Goal: Transaction & Acquisition: Purchase product/service

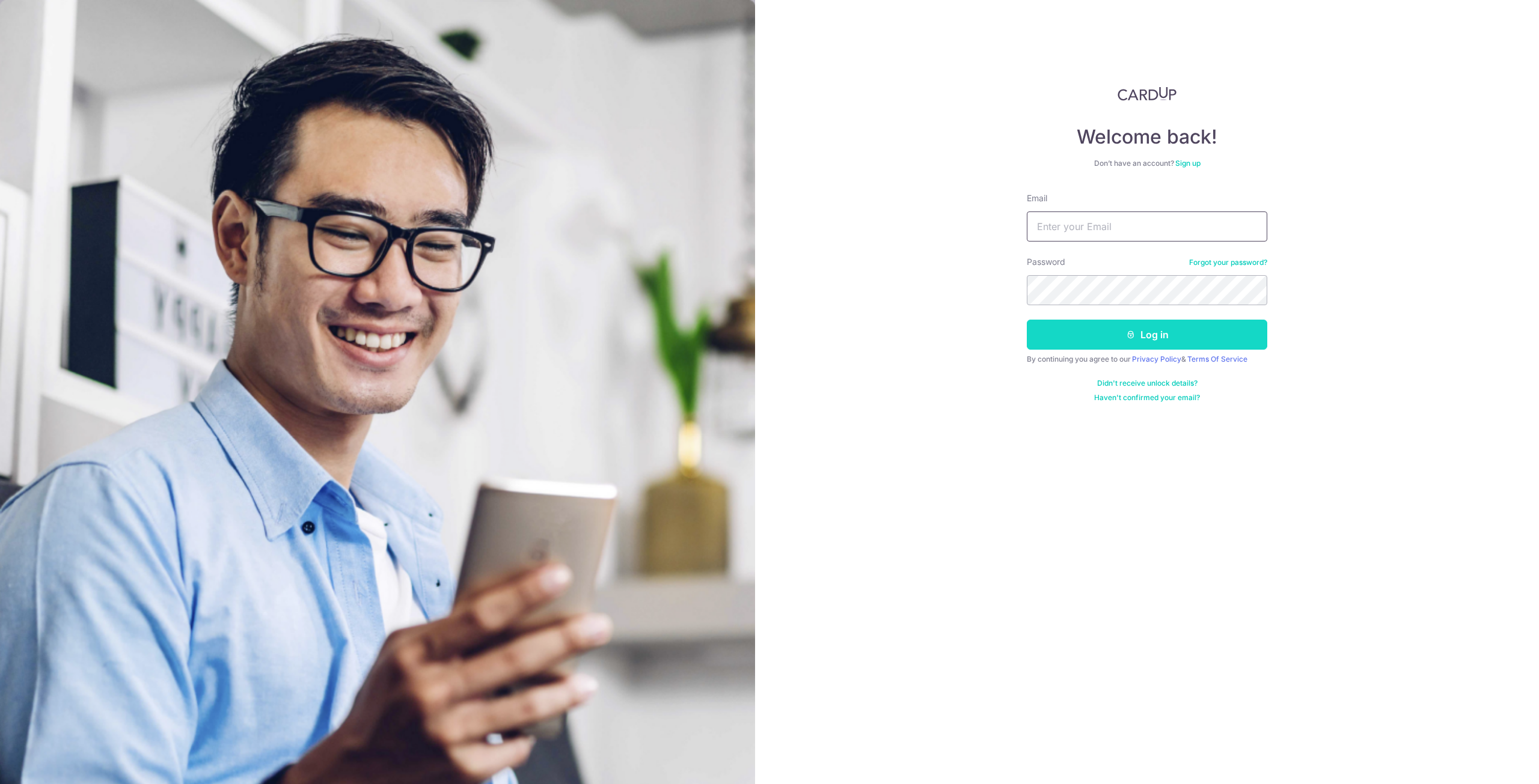
type input "[EMAIL_ADDRESS][DOMAIN_NAME]"
click at [1195, 332] on button "Log in" at bounding box center [1146, 335] width 241 height 30
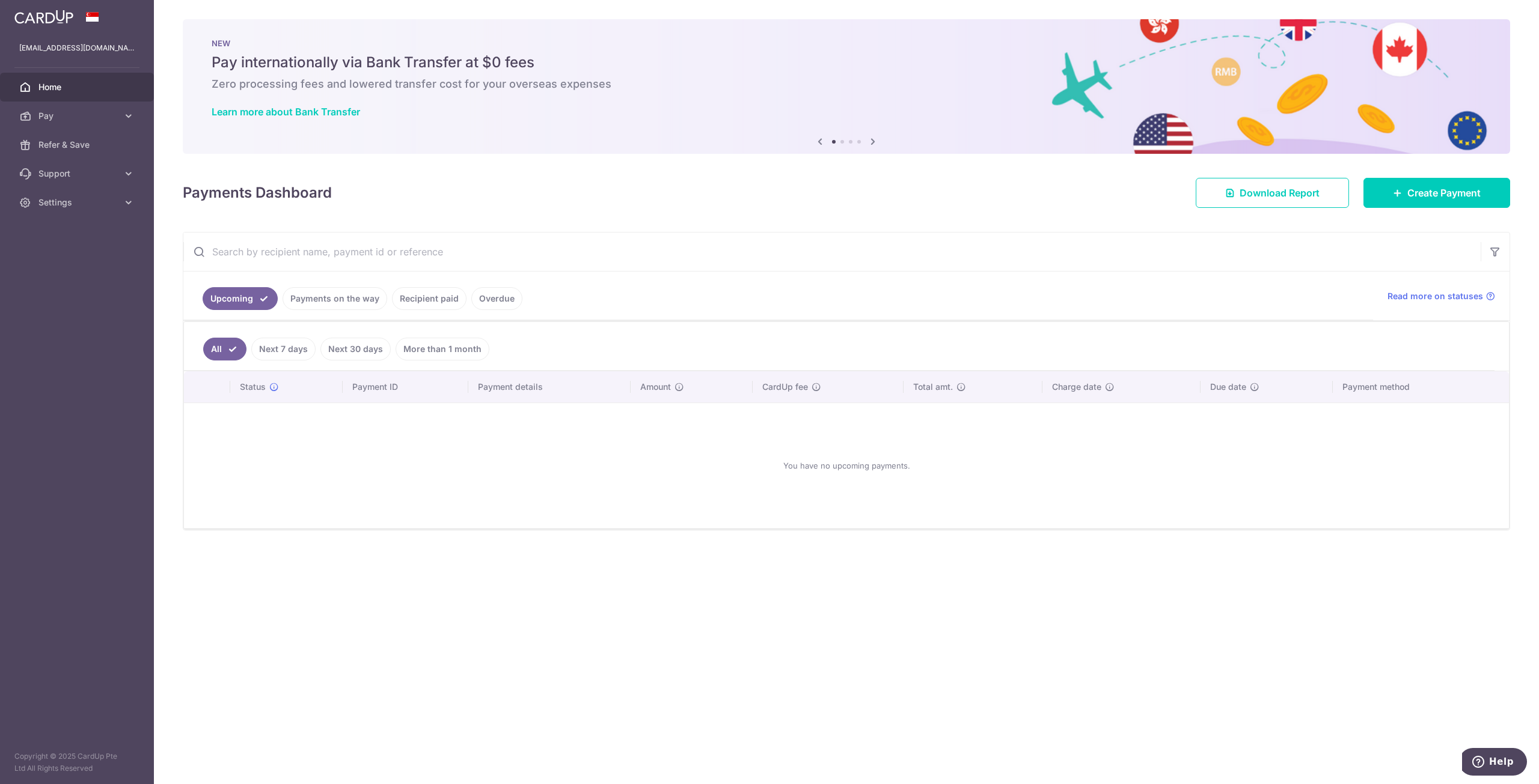
click at [306, 344] on link "Next 7 days" at bounding box center [283, 349] width 65 height 22
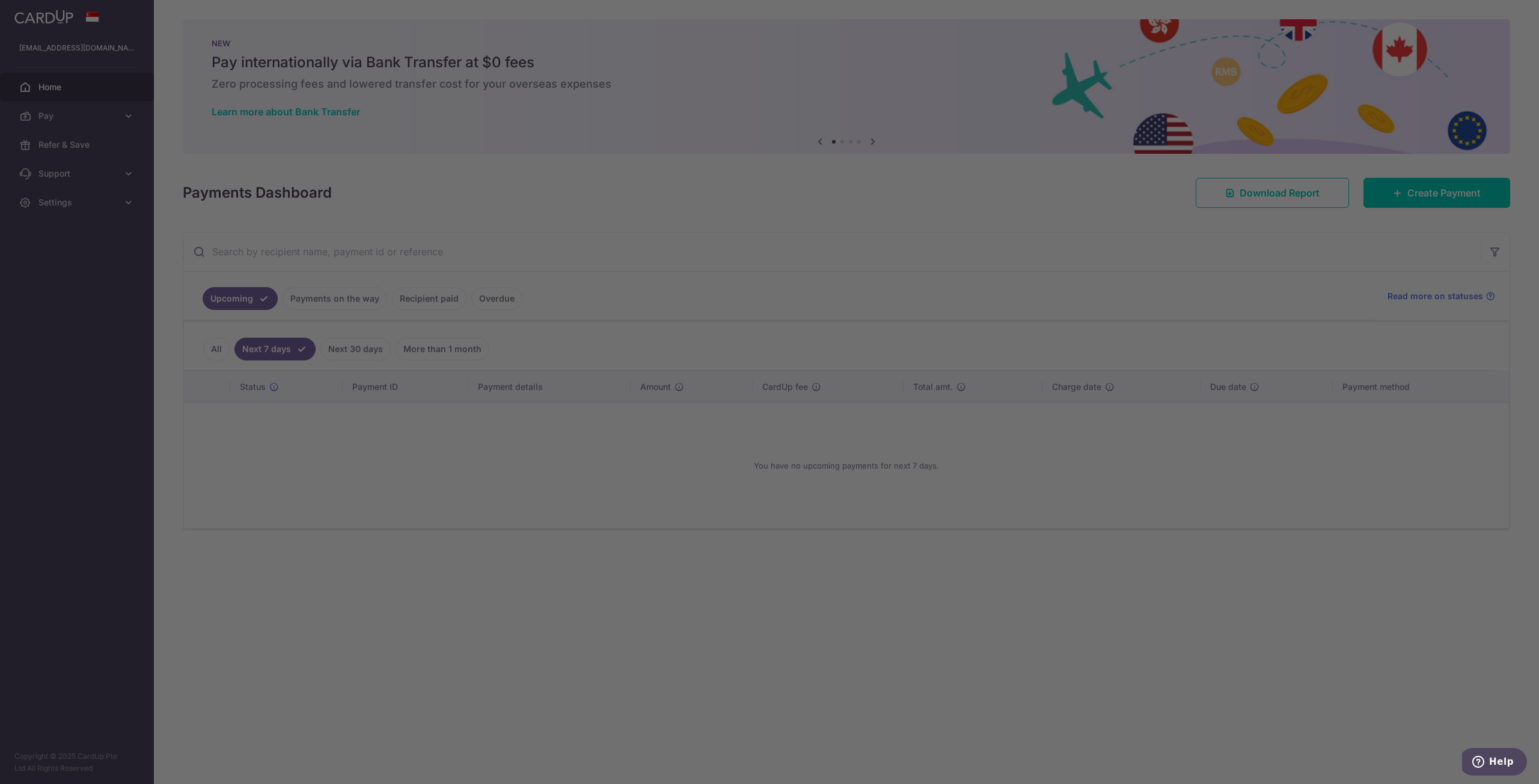
click at [349, 343] on div at bounding box center [777, 396] width 1555 height 792
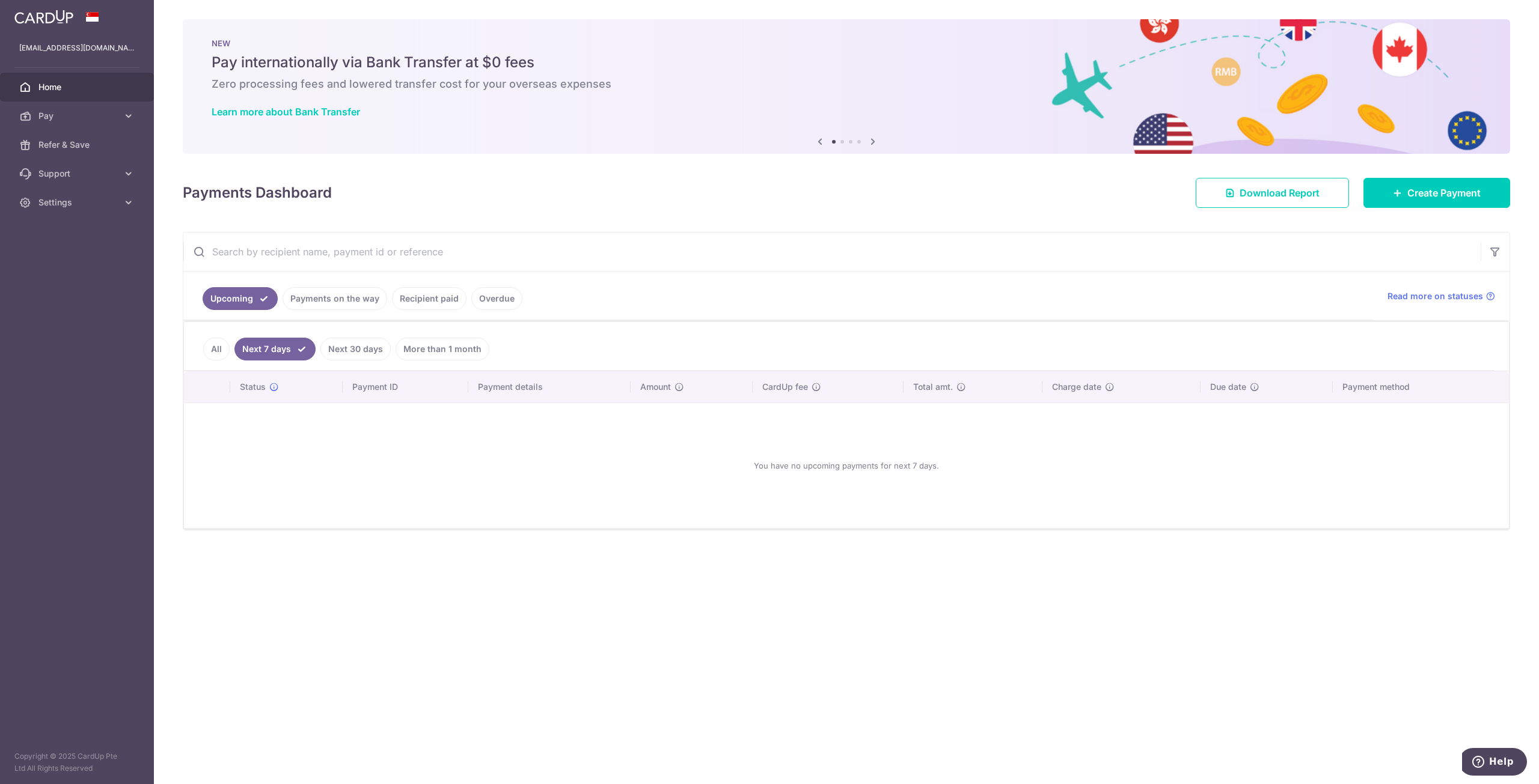
click at [349, 343] on link "Next 30 days" at bounding box center [355, 349] width 71 height 22
click at [424, 353] on link "More than 1 month" at bounding box center [442, 349] width 94 height 22
click at [350, 305] on link "Payments on the way" at bounding box center [334, 298] width 104 height 22
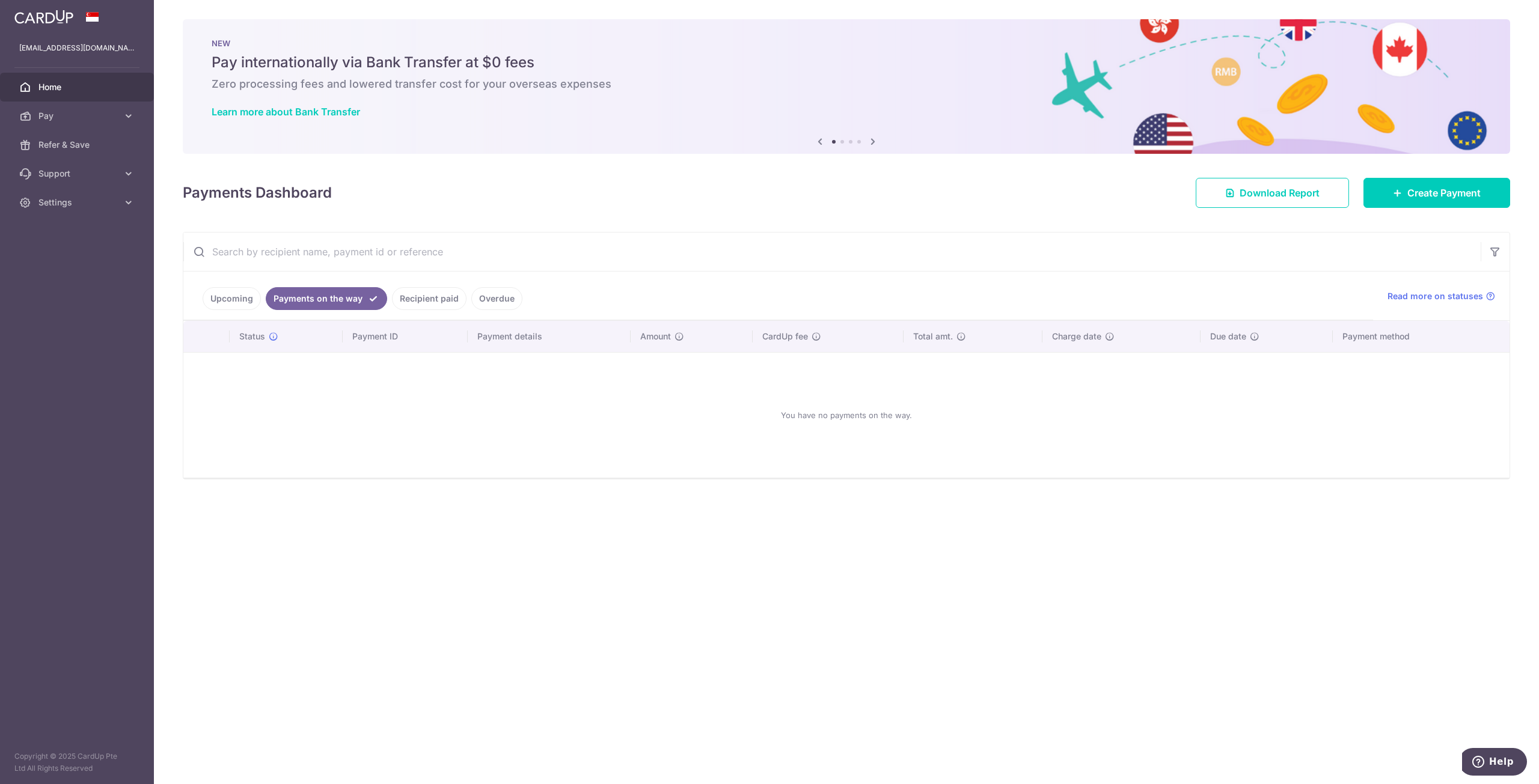
click at [423, 298] on link "Recipient paid" at bounding box center [429, 298] width 74 height 22
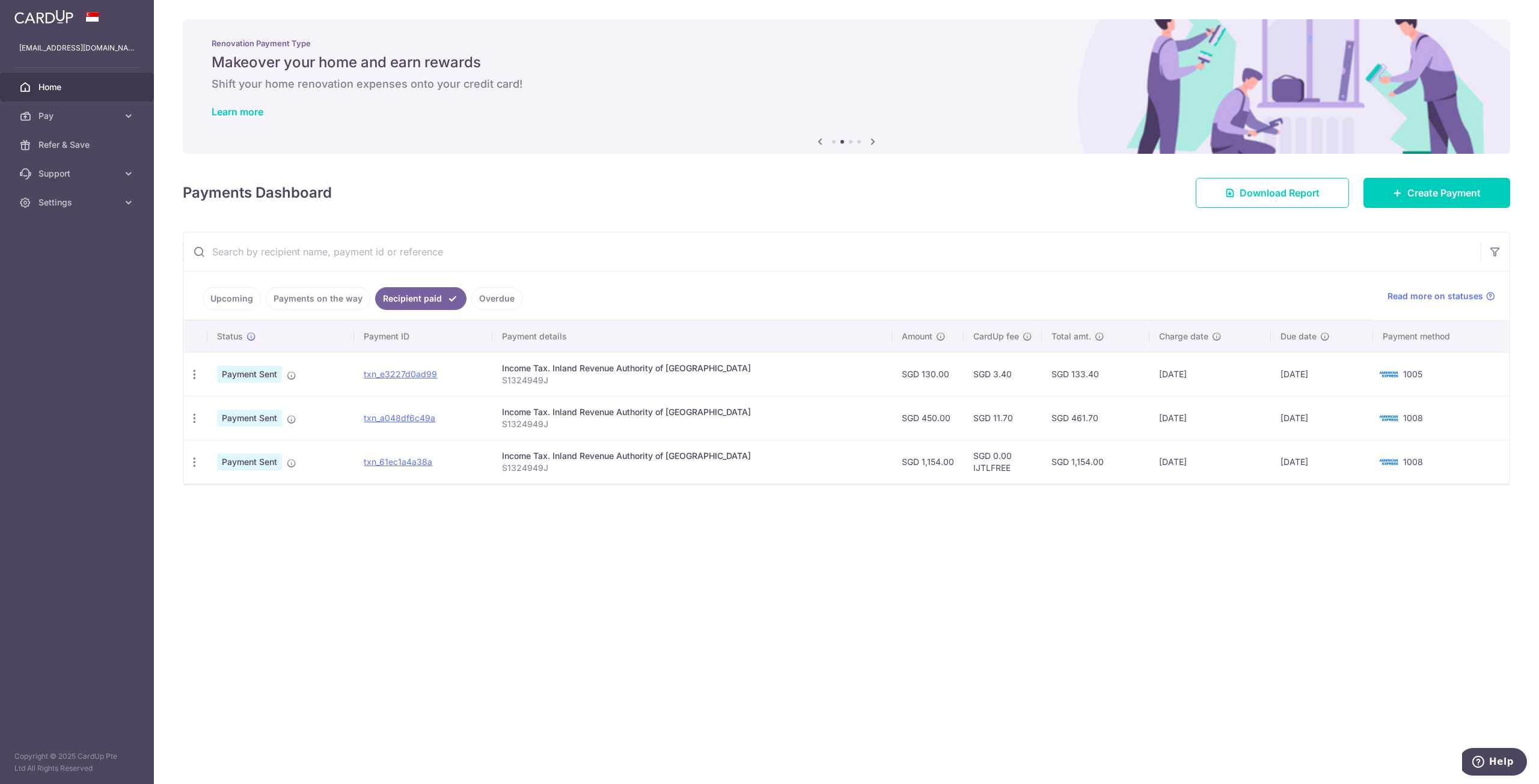
click at [971, 467] on td "SGD 0.00 IJTLFREE" at bounding box center [1002, 461] width 79 height 44
click at [990, 258] on input "text" at bounding box center [832, 252] width 1297 height 39
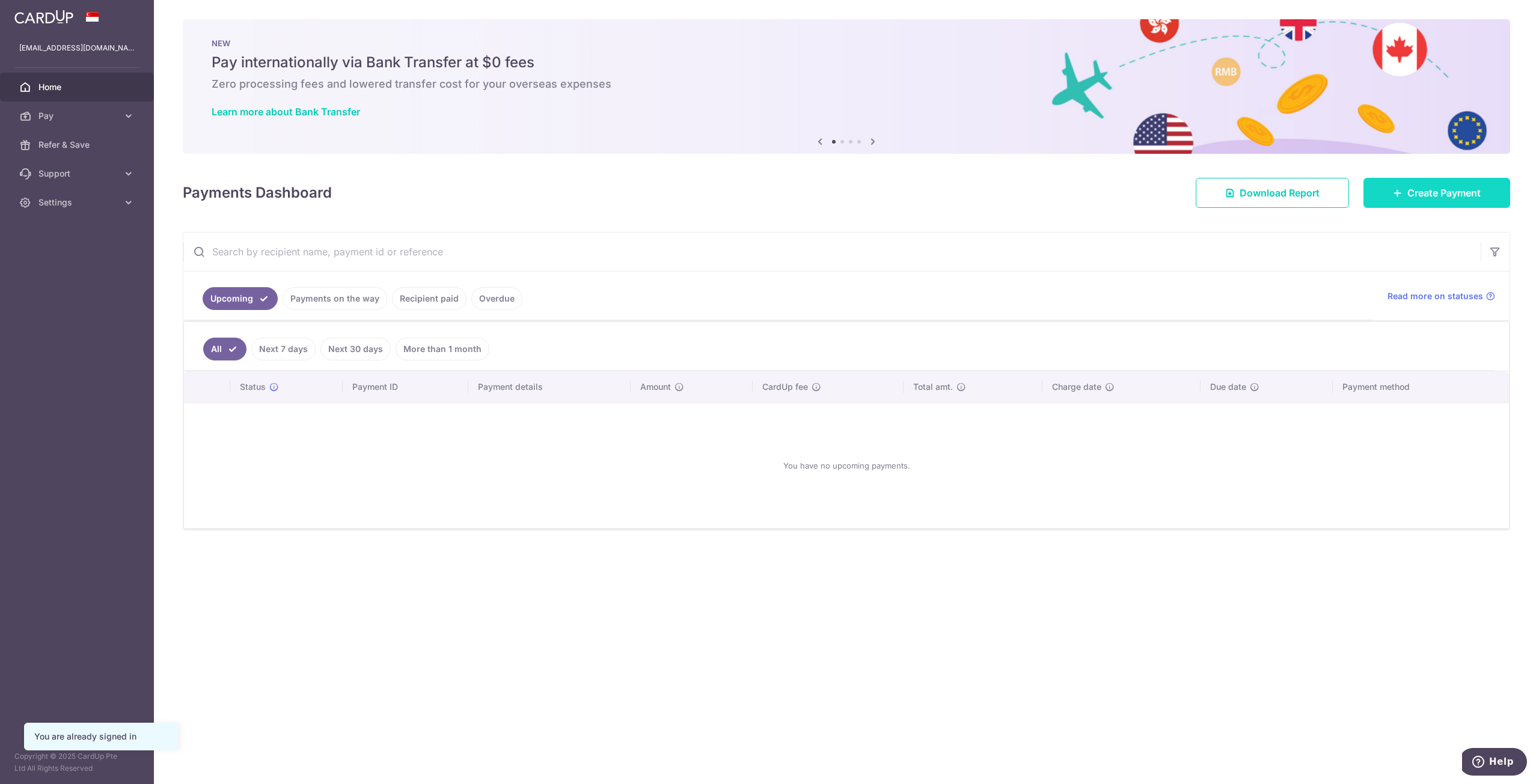
click at [1427, 199] on span "Create Payment" at bounding box center [1443, 192] width 73 height 15
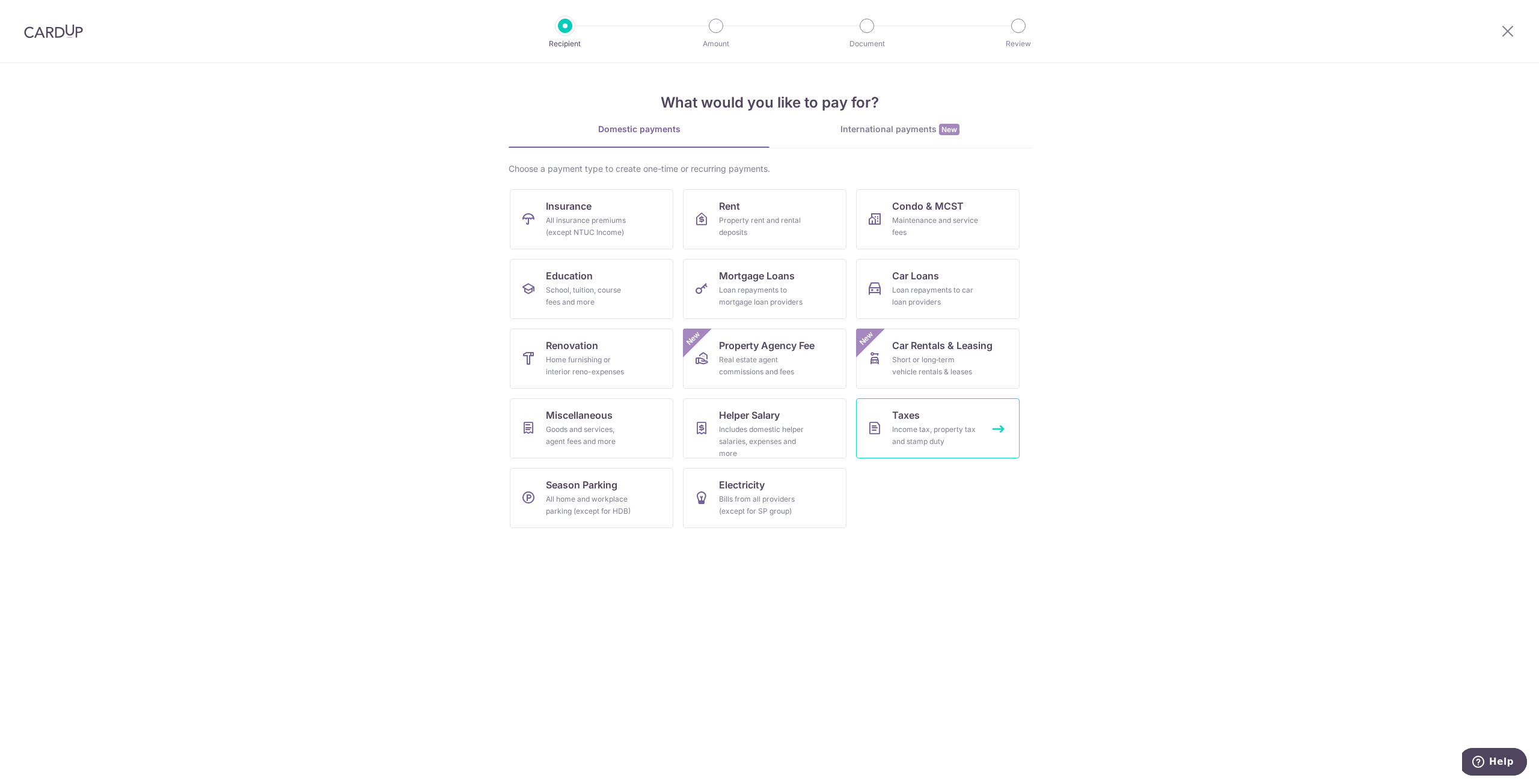
click at [971, 425] on div "Income tax, property tax and stamp duty" at bounding box center [935, 436] width 86 height 24
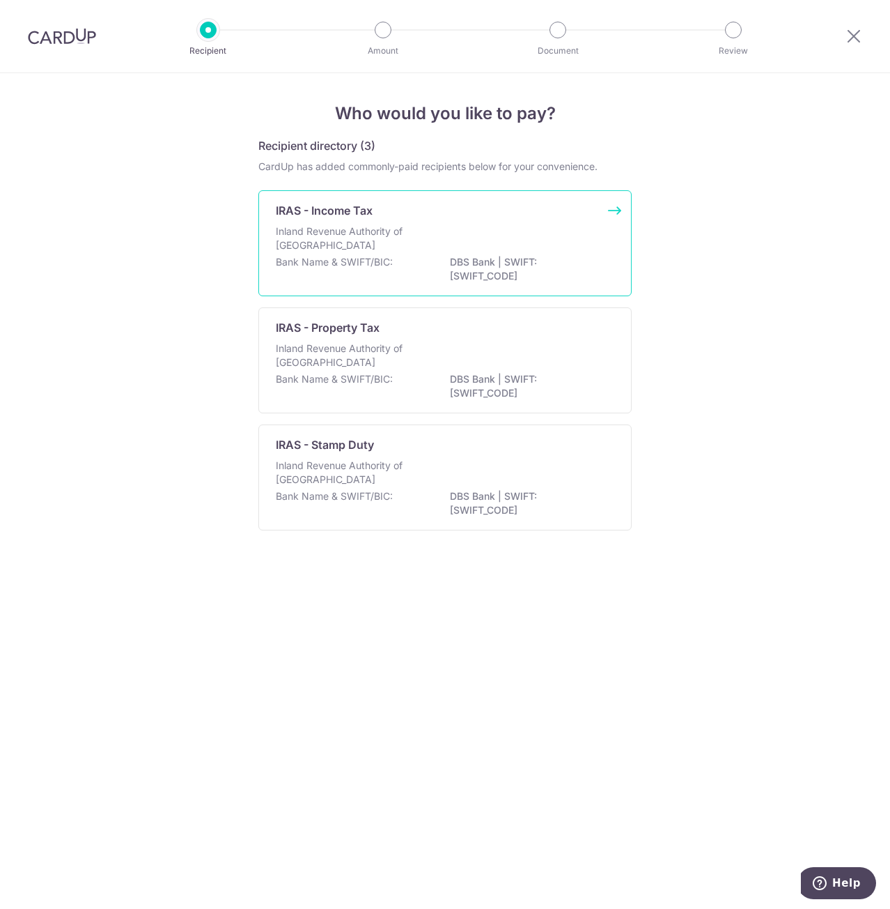
click at [526, 253] on div "Inland Revenue Authority of Singapore" at bounding box center [445, 239] width 339 height 31
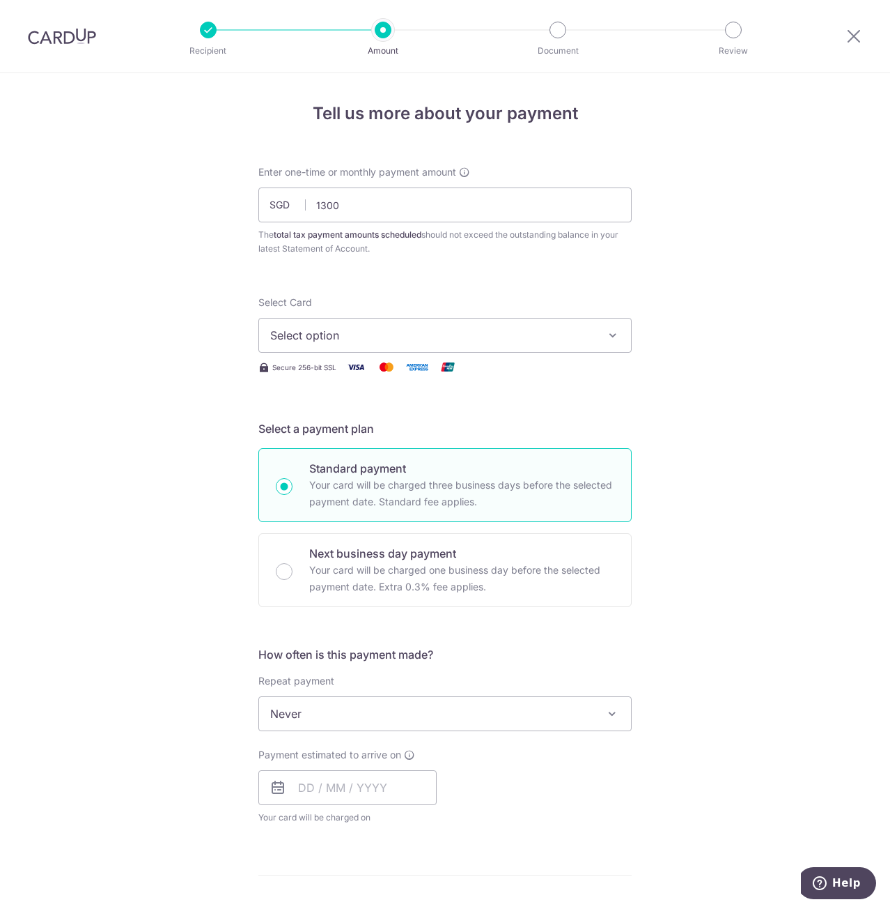
type input "1,300.00"
click at [675, 294] on div "Tell us more about your payment Enter one-time or monthly payment amount SGD 1,…" at bounding box center [445, 720] width 890 height 1294
click at [532, 337] on span "Select option" at bounding box center [432, 335] width 325 height 17
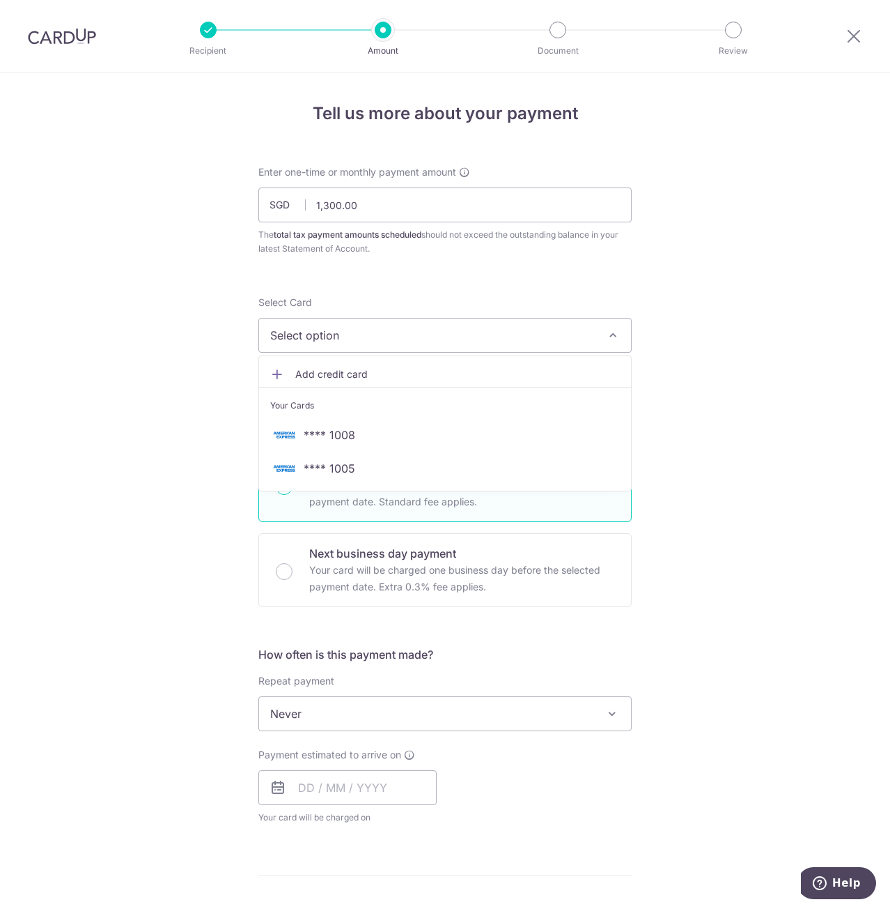
click at [516, 367] on span "Add credit card" at bounding box center [457, 374] width 325 height 14
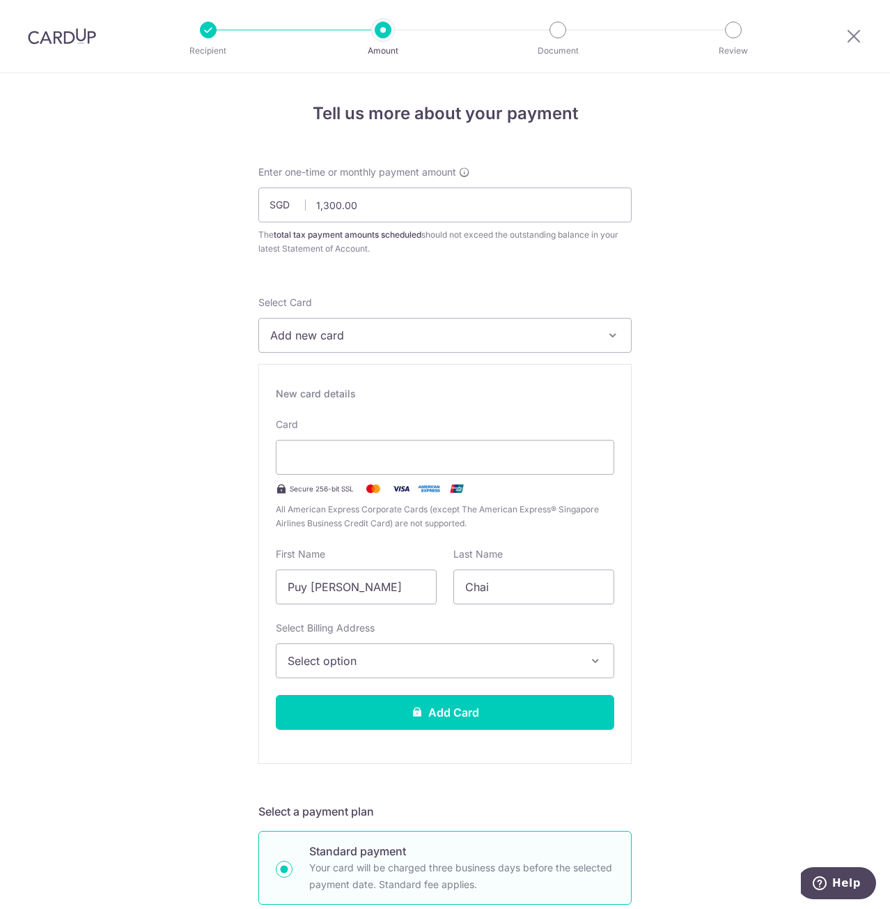
click at [380, 650] on button "Select option" at bounding box center [445, 660] width 339 height 35
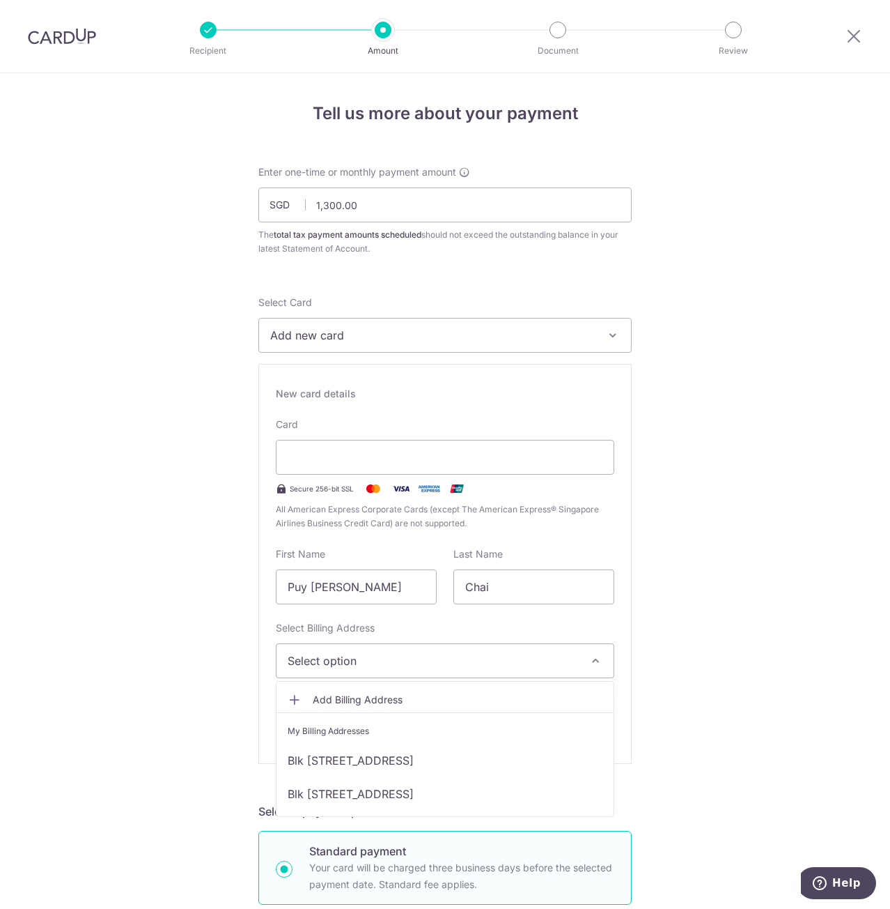
click at [674, 623] on div "Tell us more about your payment Enter one-time or monthly payment amount SGD 1,…" at bounding box center [445, 911] width 890 height 1676
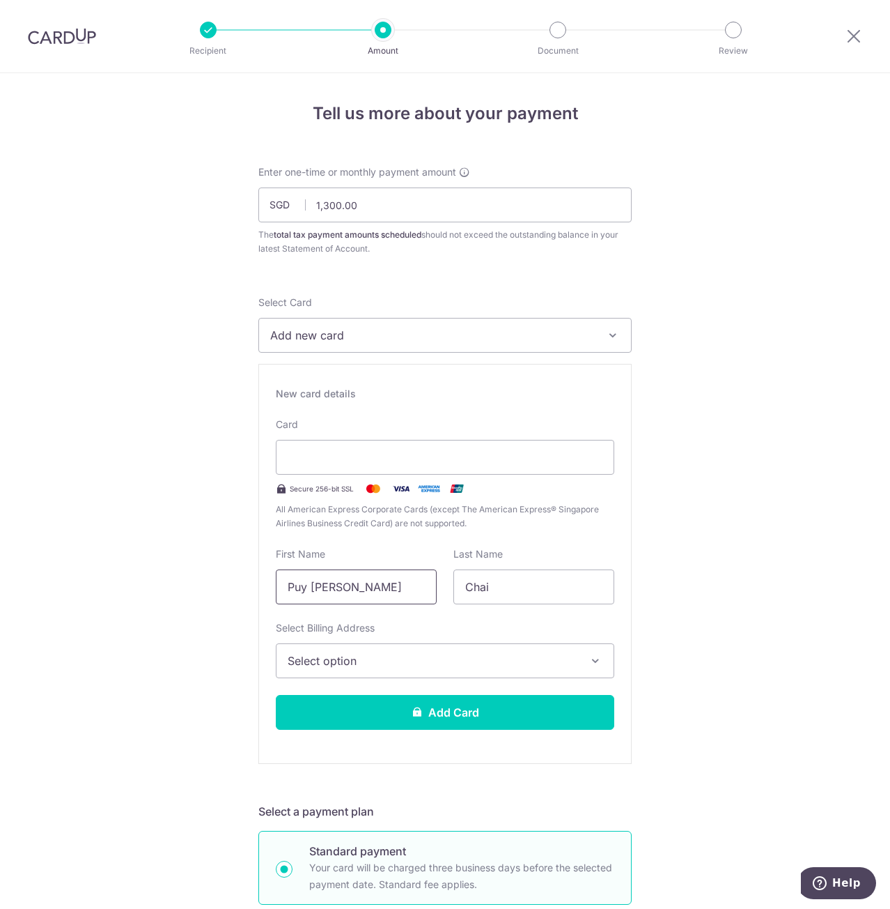
drag, startPoint x: 359, startPoint y: 579, endPoint x: 139, endPoint y: 564, distance: 220.7
click at [139, 564] on div "Tell us more about your payment Enter one-time or monthly payment amount SGD 1,…" at bounding box center [445, 911] width 890 height 1676
type input "Malcolm"
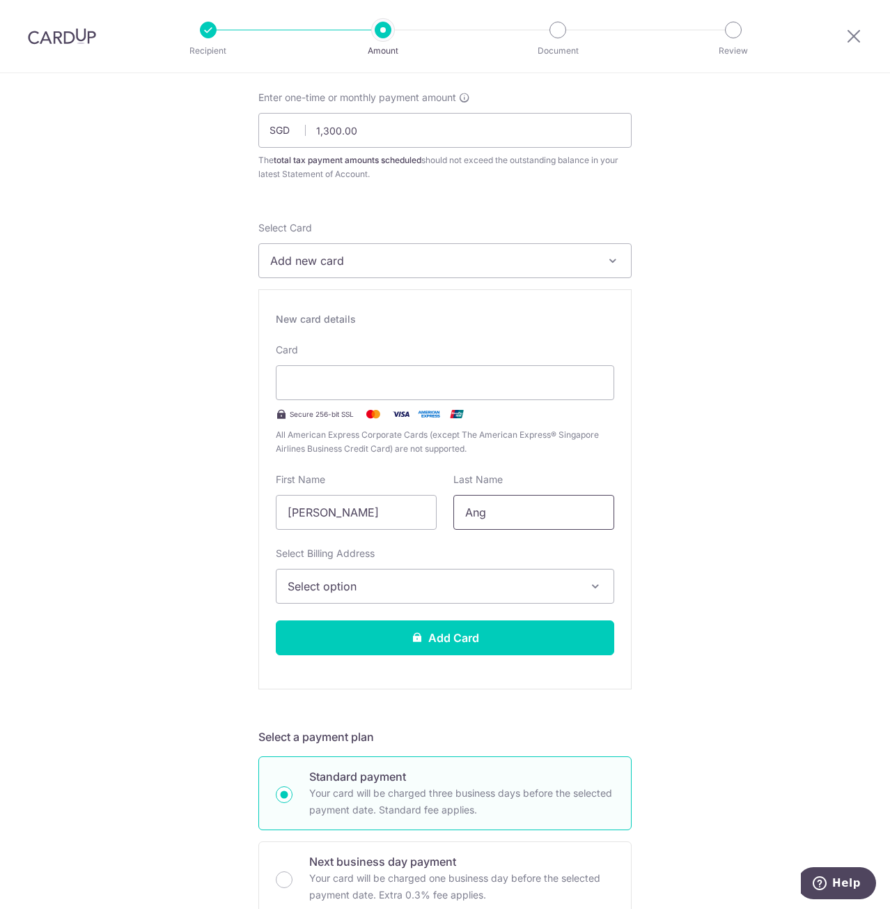
scroll to position [139, 0]
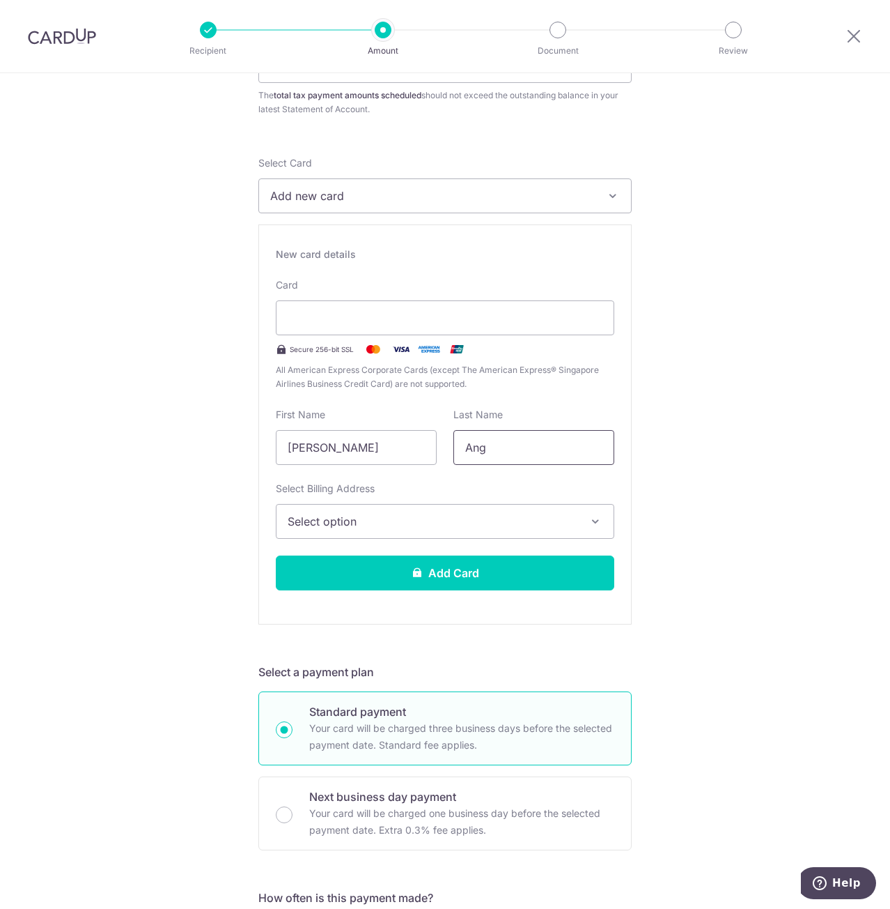
type input "Ang"
click at [459, 532] on button "Select option" at bounding box center [445, 521] width 339 height 35
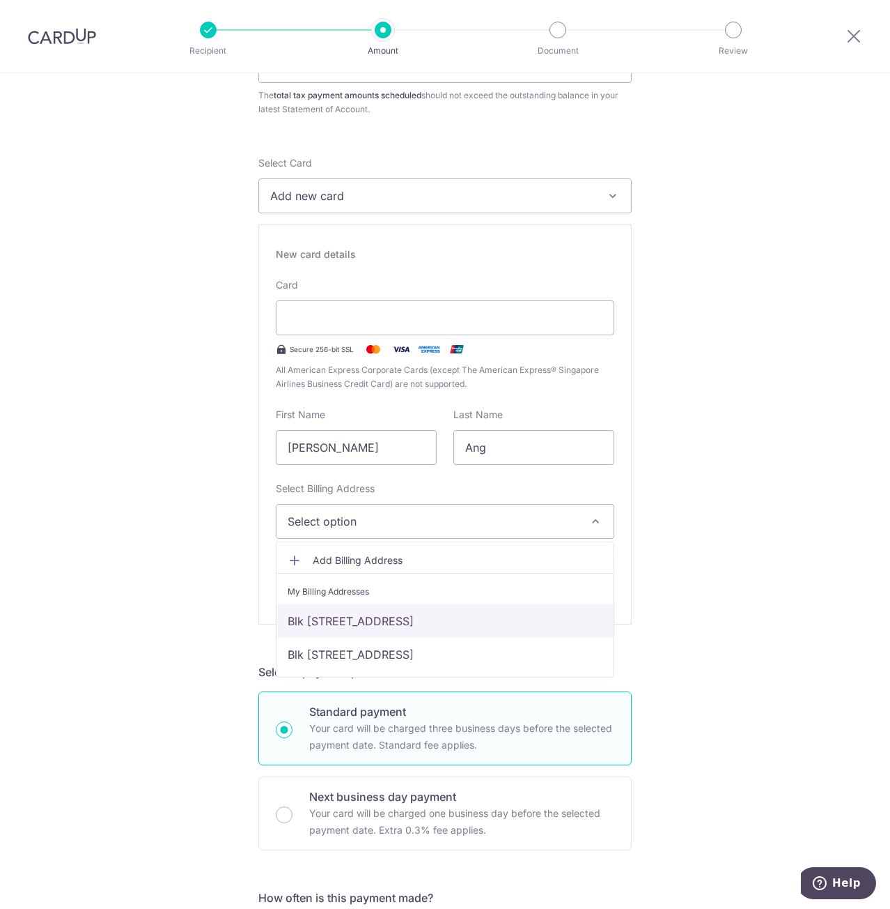
click at [463, 622] on link "Blk [STREET_ADDRESS]" at bounding box center [445, 620] width 337 height 33
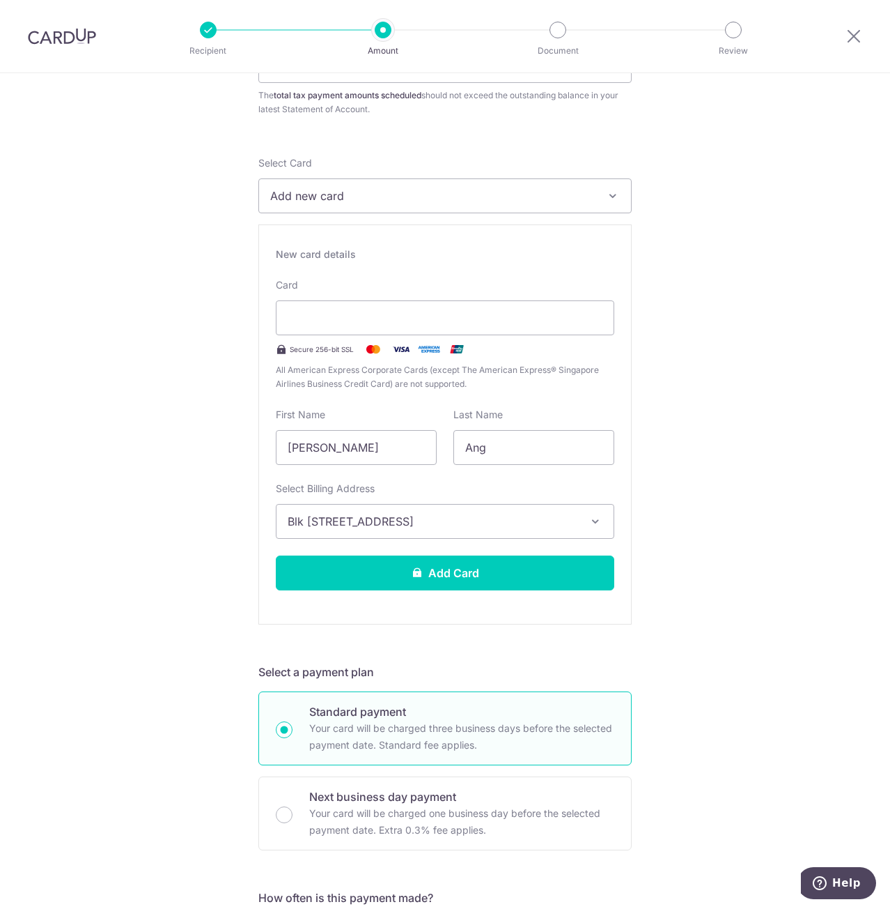
click at [694, 596] on div "Tell us more about your payment Enter one-time or monthly payment amount SGD 1,…" at bounding box center [445, 772] width 890 height 1676
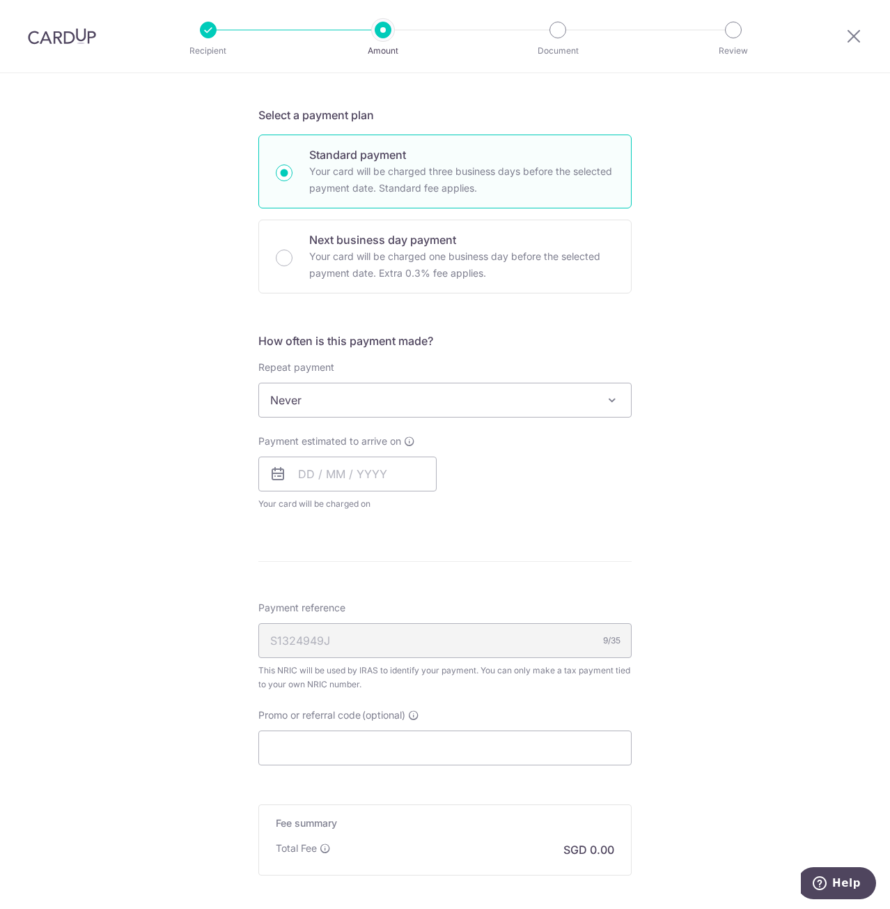
scroll to position [697, 0]
click at [318, 468] on input "text" at bounding box center [348, 473] width 178 height 35
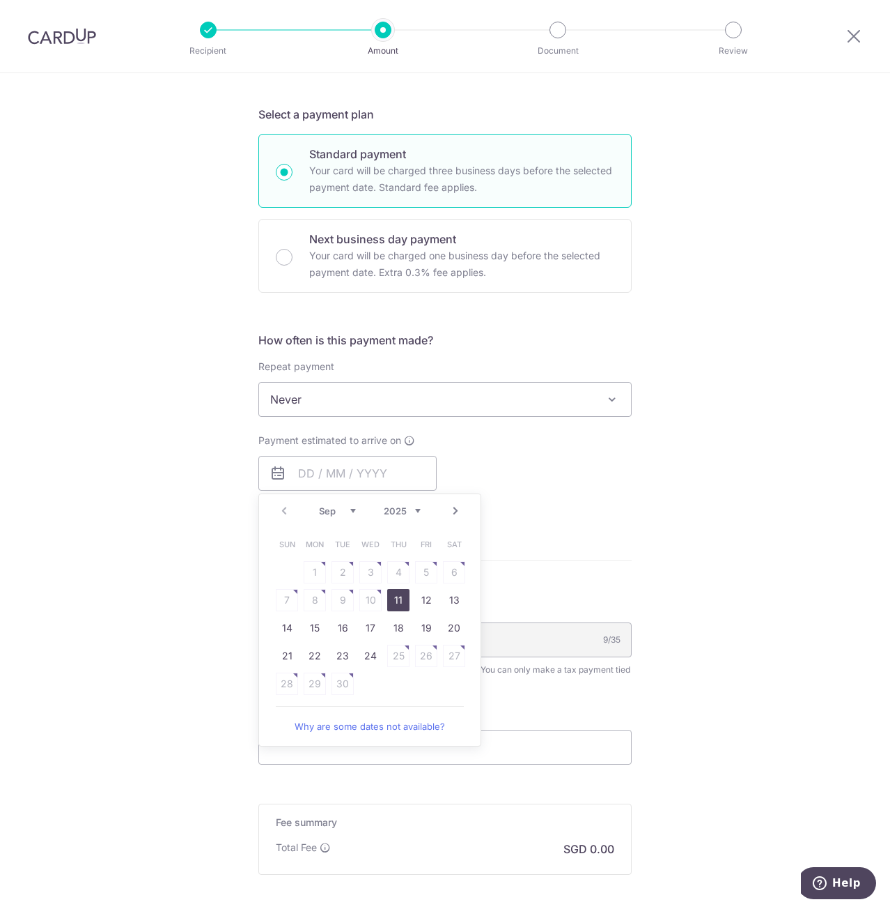
click at [405, 605] on link "11" at bounding box center [398, 600] width 22 height 22
type input "[DATE]"
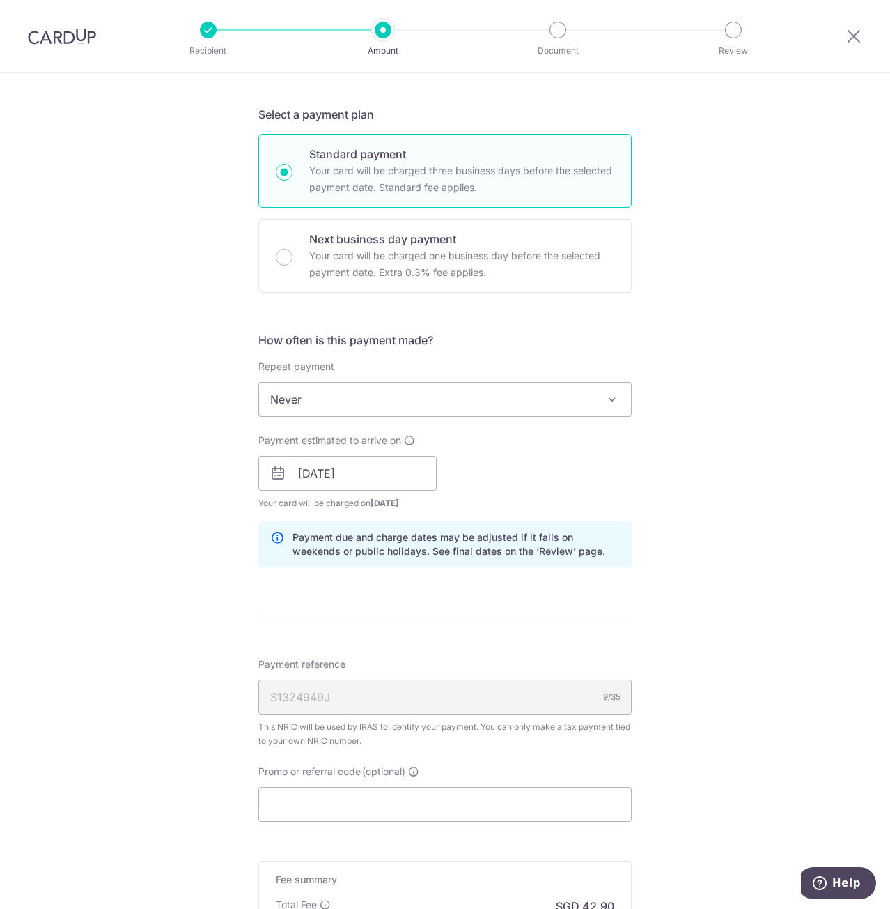
click at [725, 564] on div "Tell us more about your payment Enter one-time or monthly payment amount SGD 1,…" at bounding box center [445, 243] width 890 height 1734
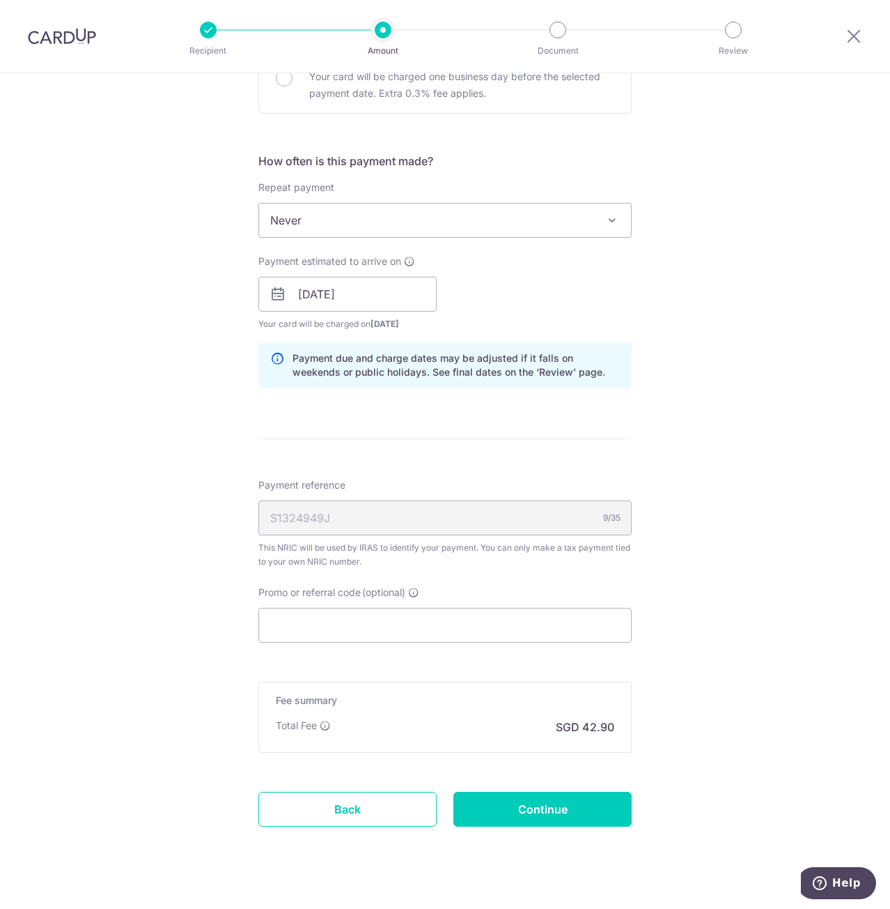
scroll to position [898, 0]
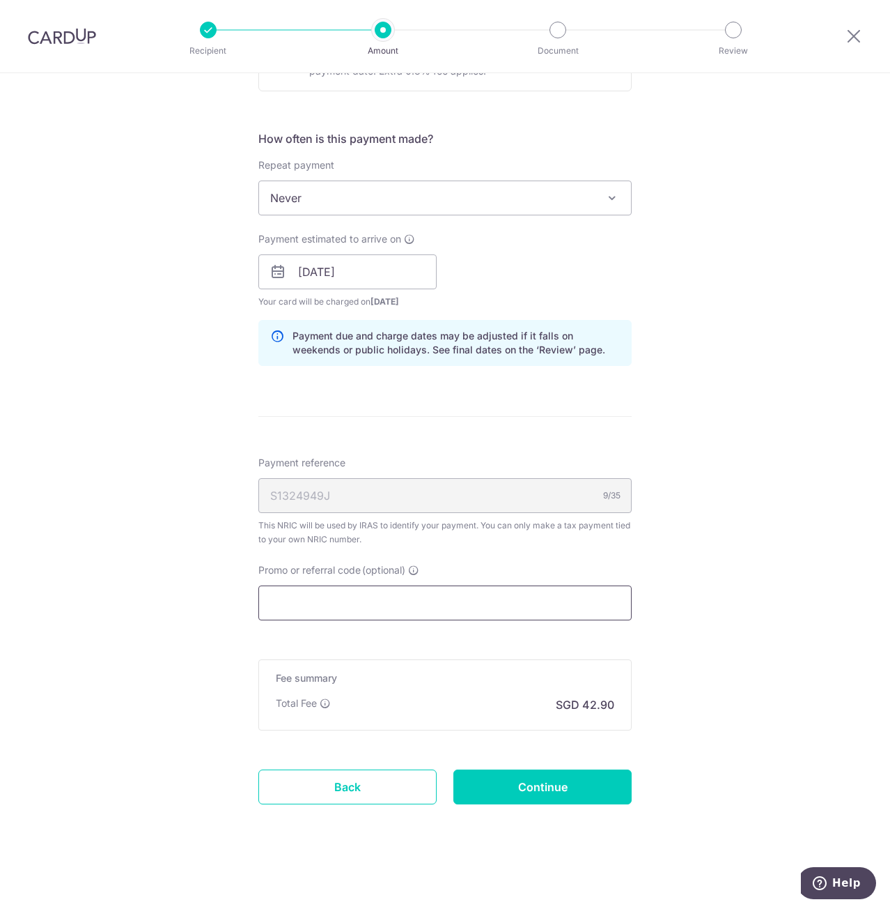
click at [460, 590] on input "Promo or referral code (optional)" at bounding box center [445, 602] width 373 height 35
paste input "MLTAX25R"
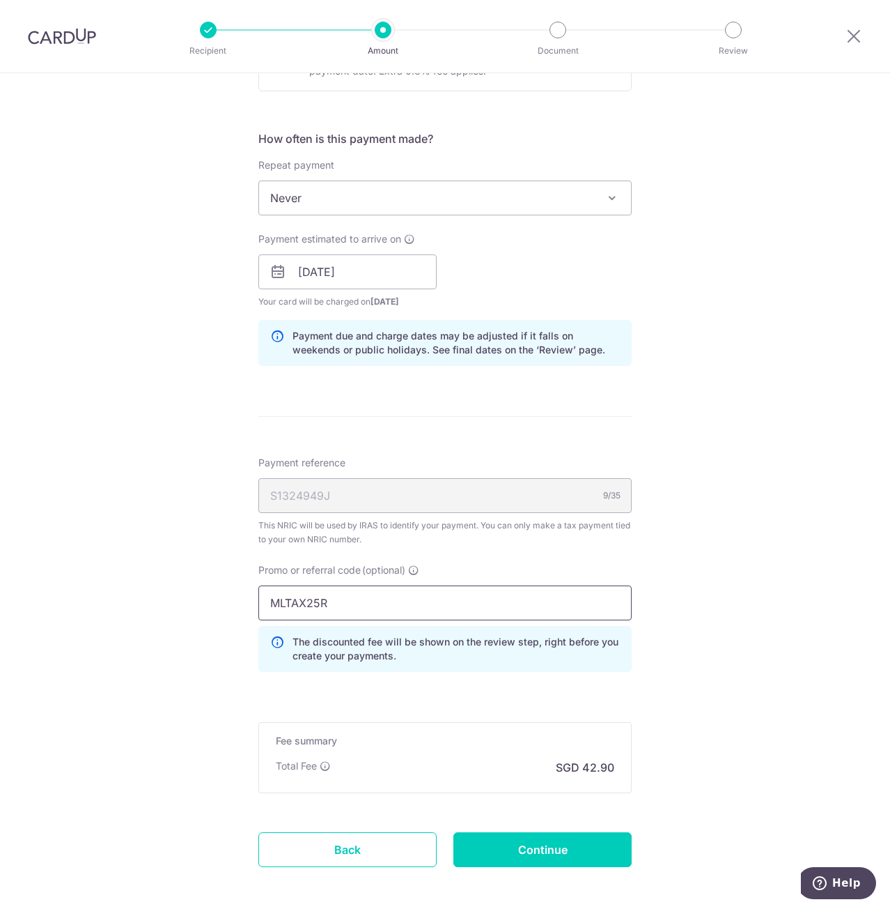
type input "MLTAX25R"
click at [624, 759] on div "Fee summary Base fee Extend fee Next-day fee Total Fee SGD 42.90" at bounding box center [445, 757] width 373 height 71
click at [579, 855] on input "Continue" at bounding box center [543, 849] width 178 height 35
type input "Create Schedule"
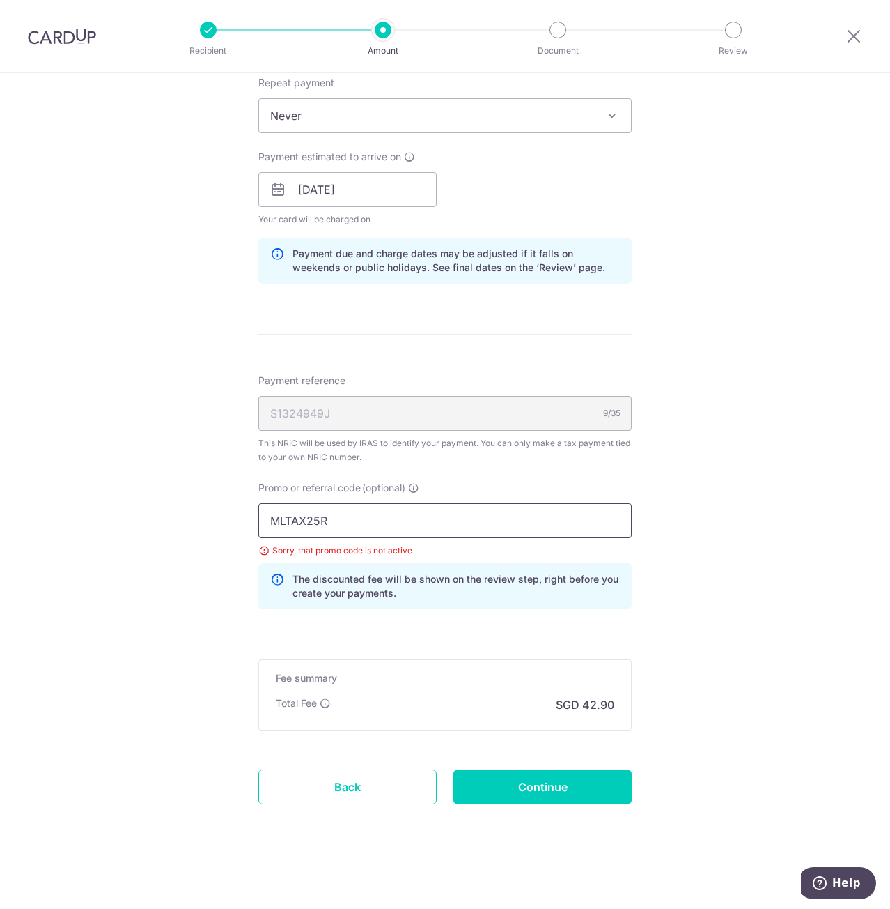
click at [371, 512] on input "MLTAX25R" at bounding box center [445, 520] width 373 height 35
paste input "VTAX25ONE"
type input "VTAX25ONE"
click at [706, 632] on div "Tell us more about your payment Enter one-time or monthly payment amount SGD 1,…" at bounding box center [445, 184] width 890 height 1447
click at [590, 794] on input "Continue" at bounding box center [543, 786] width 178 height 35
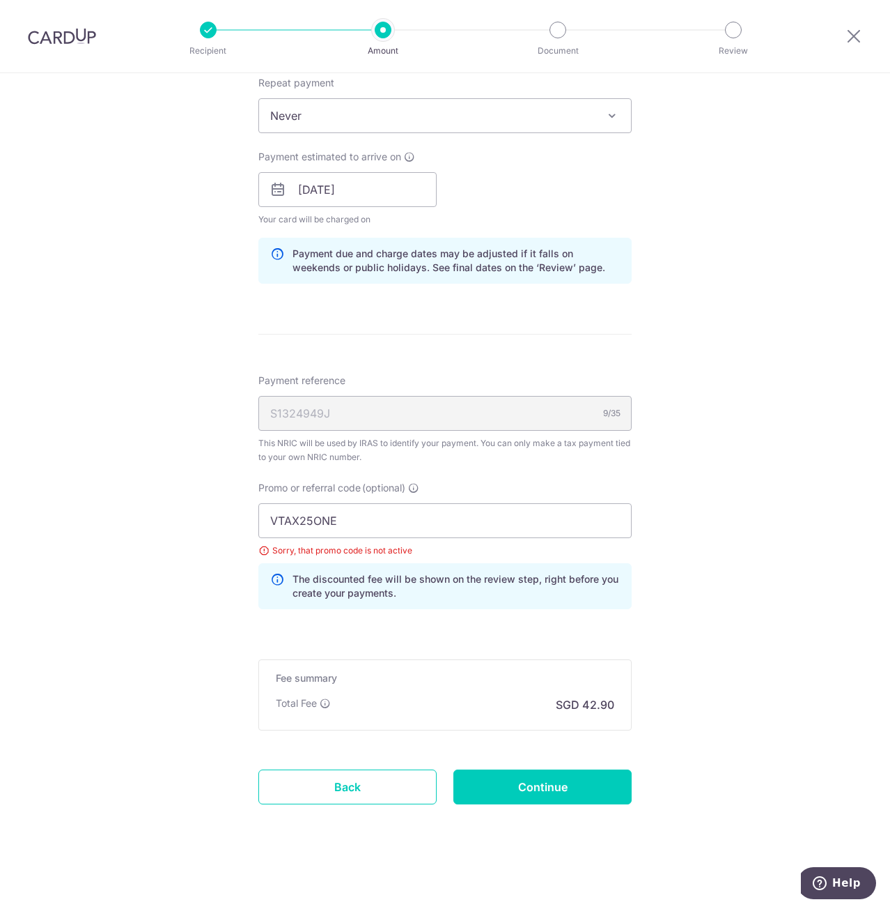
type input "Create Schedule"
